Goal: Entertainment & Leisure: Consume media (video, audio)

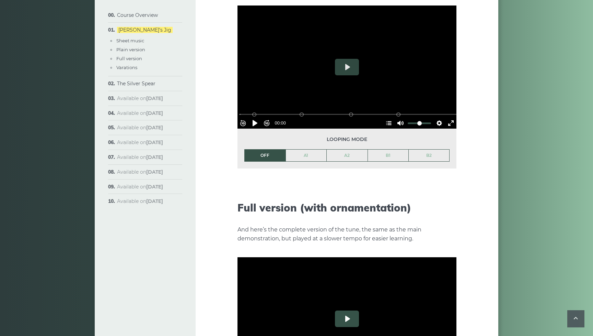
scroll to position [830, 0]
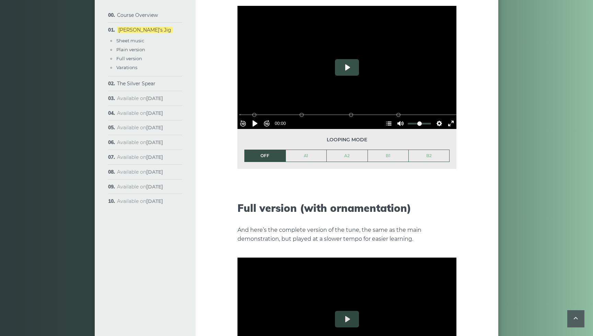
click at [351, 61] on button "Play" at bounding box center [347, 67] width 24 height 16
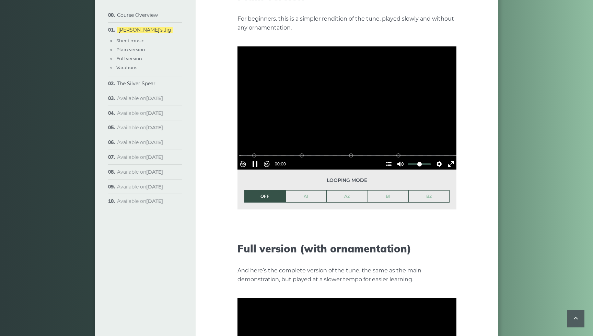
scroll to position [786, 0]
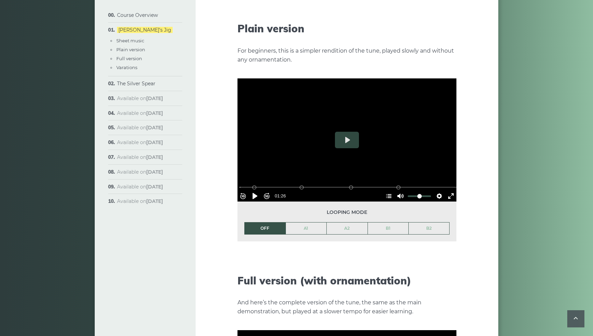
scroll to position [752, 0]
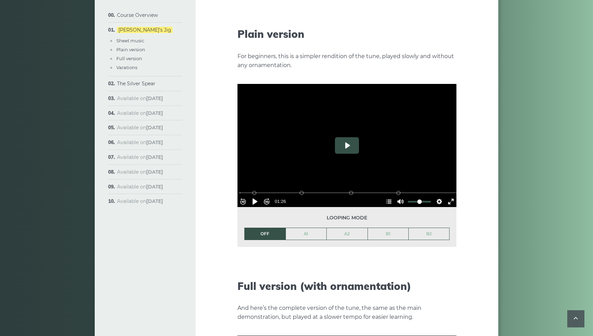
click at [349, 137] on button "Play" at bounding box center [347, 145] width 24 height 16
click at [261, 196] on button "Pause Play" at bounding box center [255, 201] width 11 height 11
type input "*****"
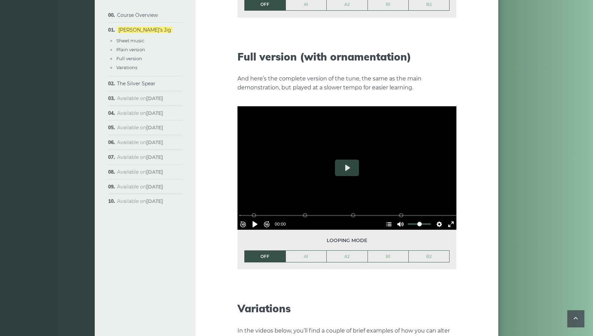
scroll to position [988, 0]
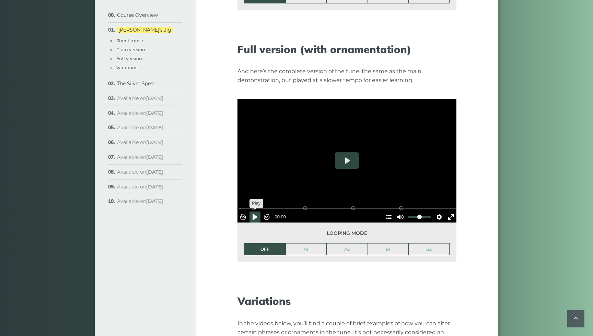
click at [258, 211] on button "Pause Play" at bounding box center [255, 216] width 11 height 11
click at [252, 205] on input "Seek" at bounding box center [348, 208] width 218 height 7
click at [258, 211] on button "Pause Play" at bounding box center [255, 216] width 11 height 11
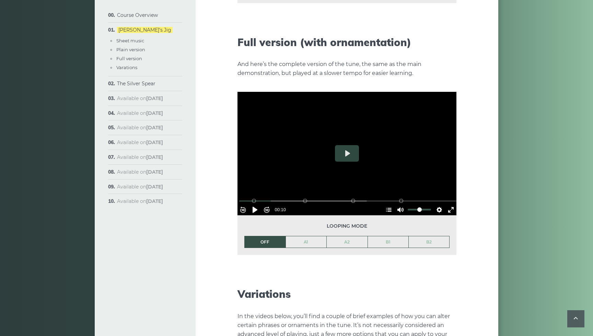
scroll to position [994, 0]
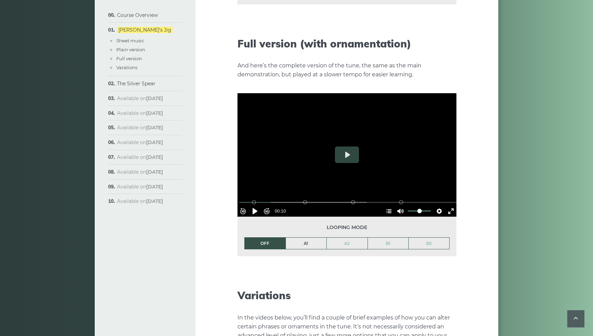
click at [305, 237] on link "A1" at bounding box center [306, 243] width 41 height 12
click at [258, 205] on button "Pause Play" at bounding box center [255, 210] width 11 height 11
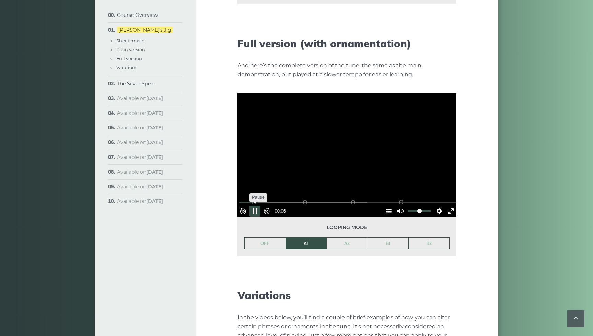
type input "****"
click at [257, 205] on button "Pause Play" at bounding box center [255, 210] width 11 height 11
